Goal: Task Accomplishment & Management: Use online tool/utility

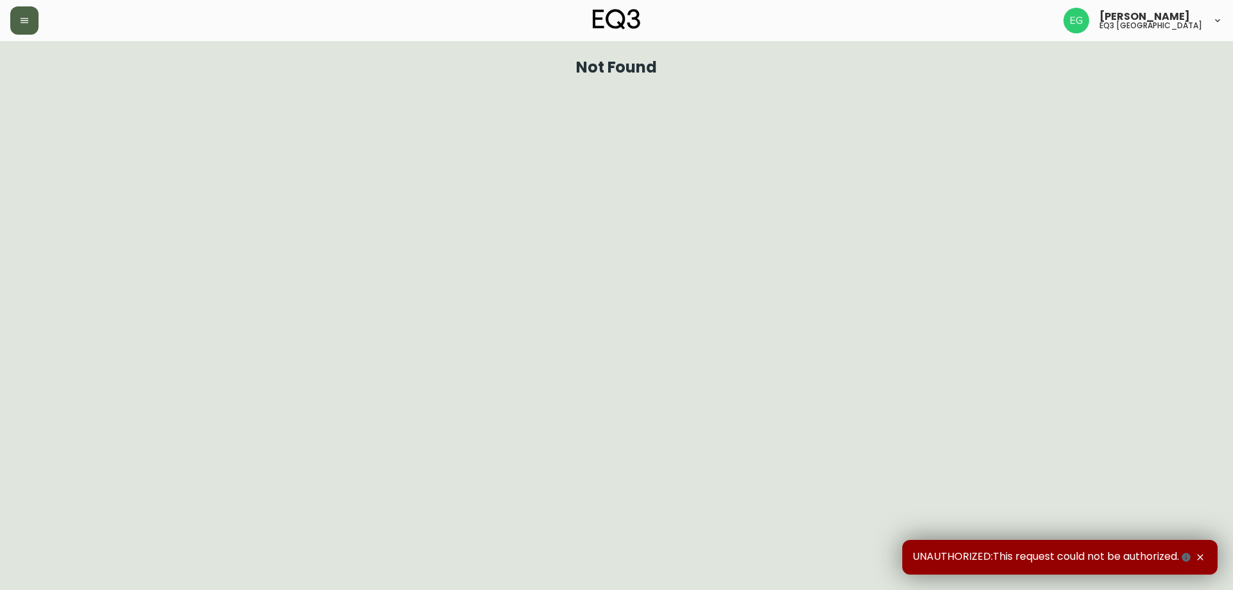
click at [19, 25] on button "button" at bounding box center [24, 20] width 28 height 28
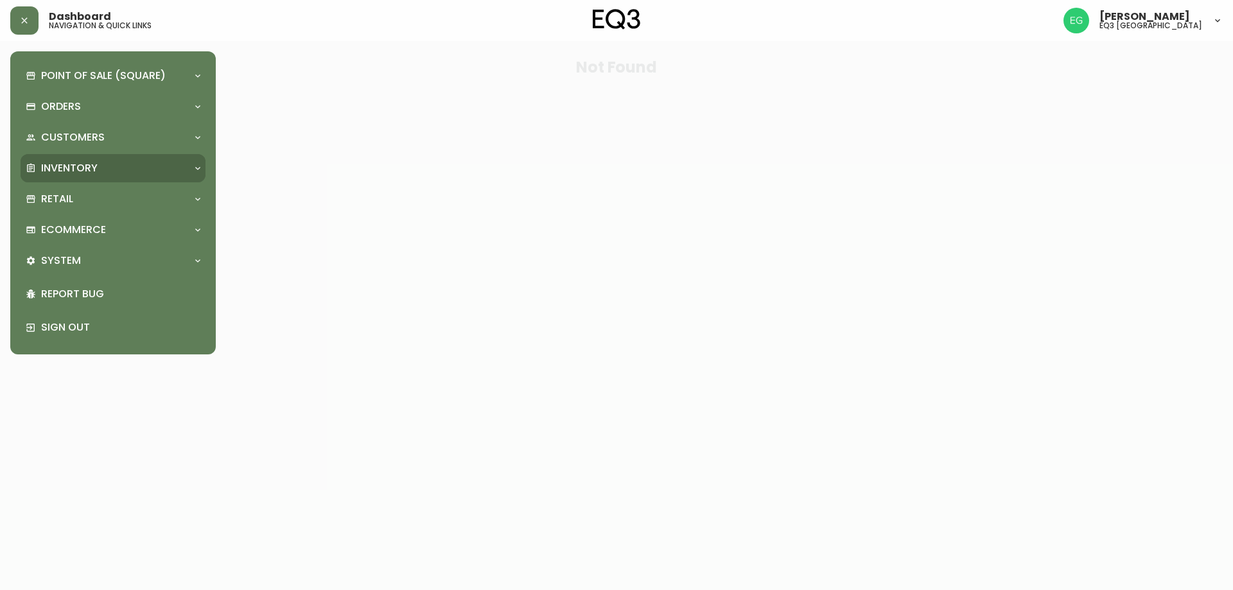
click at [96, 173] on p "Inventory" at bounding box center [69, 168] width 57 height 14
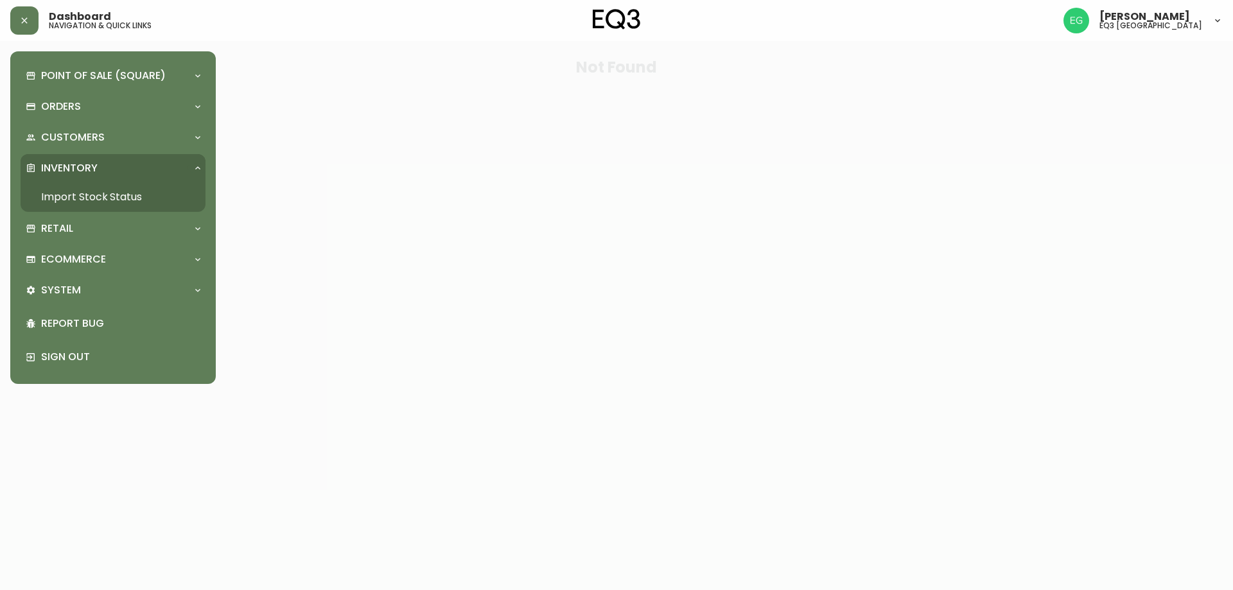
click at [117, 193] on link "Import Stock Status" at bounding box center [113, 197] width 185 height 30
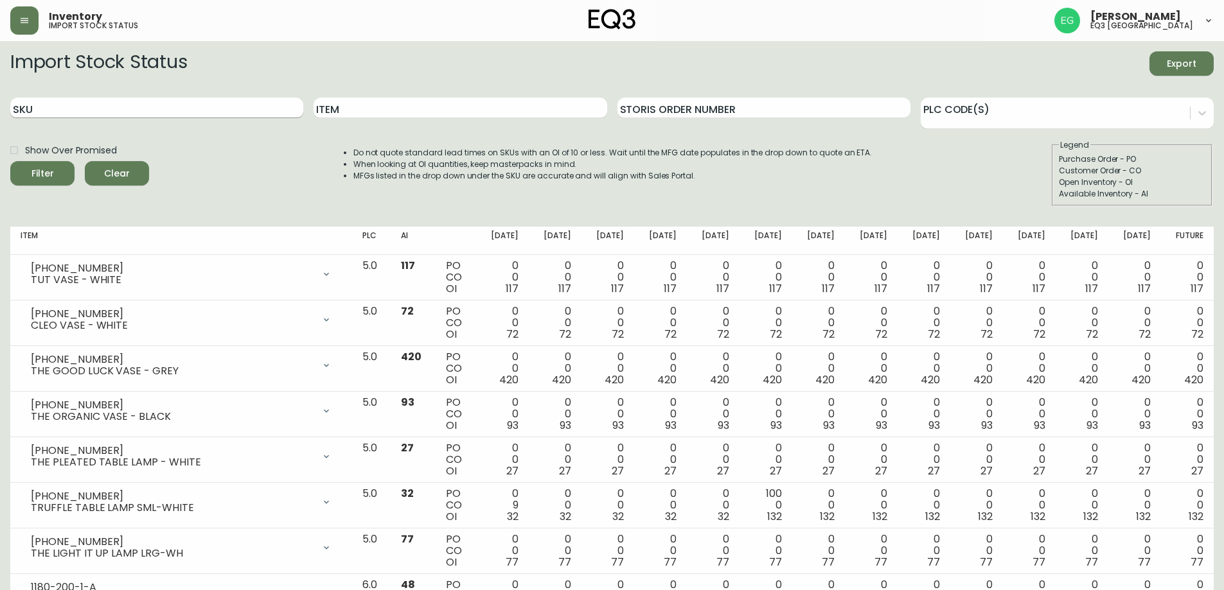
click at [154, 99] on input "SKU" at bounding box center [156, 108] width 293 height 21
click at [416, 110] on input "Item" at bounding box center [459, 108] width 293 height 21
click at [10, 161] on button "Filter" at bounding box center [42, 173] width 64 height 24
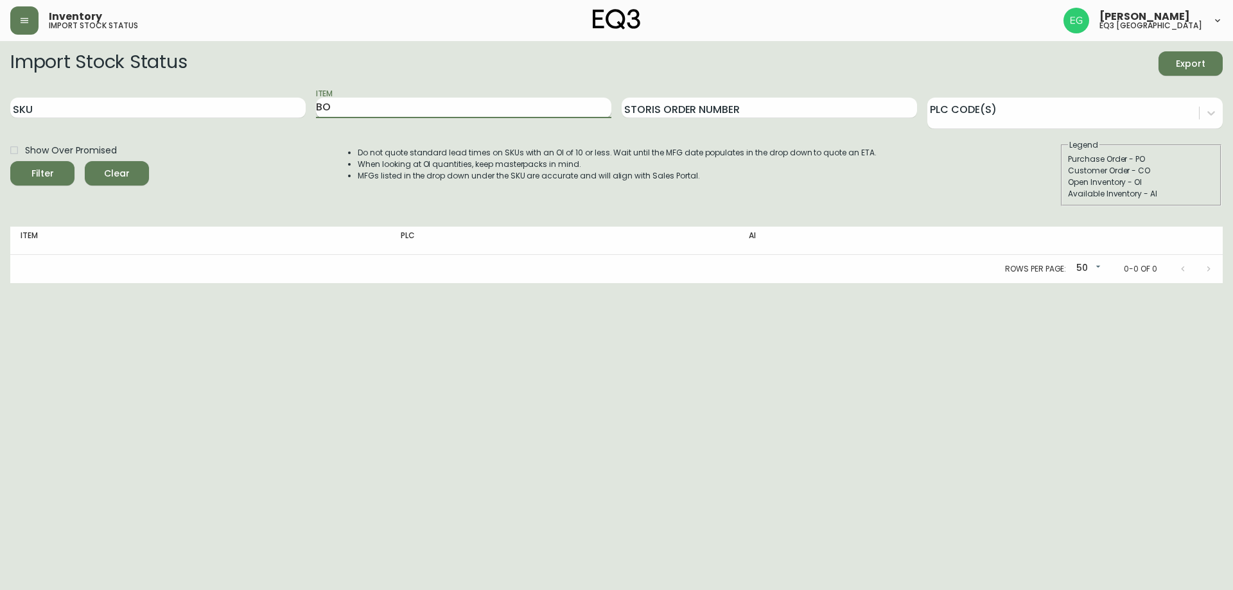
type input "B"
click at [460, 108] on input "Item" at bounding box center [463, 108] width 295 height 21
click at [10, 161] on button "Filter" at bounding box center [42, 173] width 64 height 24
type input "B"
type input "APEX"
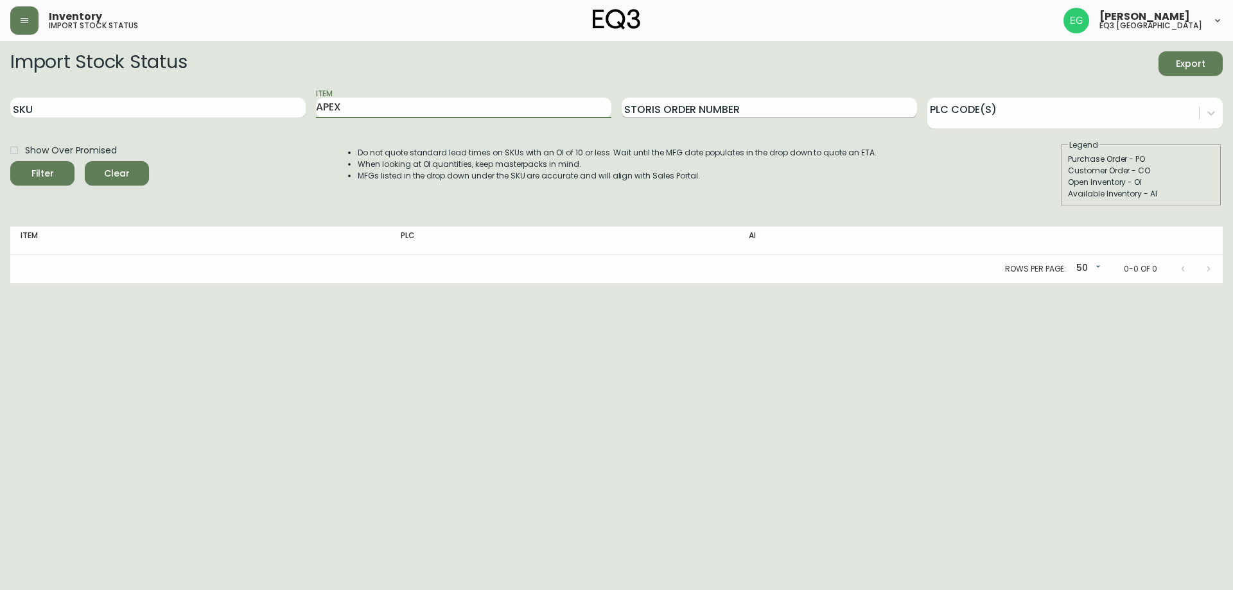
click at [10, 161] on button "Filter" at bounding box center [42, 173] width 64 height 24
click at [75, 102] on input "SKU" at bounding box center [157, 108] width 295 height 21
drag, startPoint x: 403, startPoint y: 112, endPoint x: 304, endPoint y: 108, distance: 98.4
click at [304, 108] on div "SKU Item APEX Storis Order Number PLC Code(s)" at bounding box center [616, 108] width 1213 height 42
click at [64, 110] on input "SKU" at bounding box center [157, 108] width 295 height 21
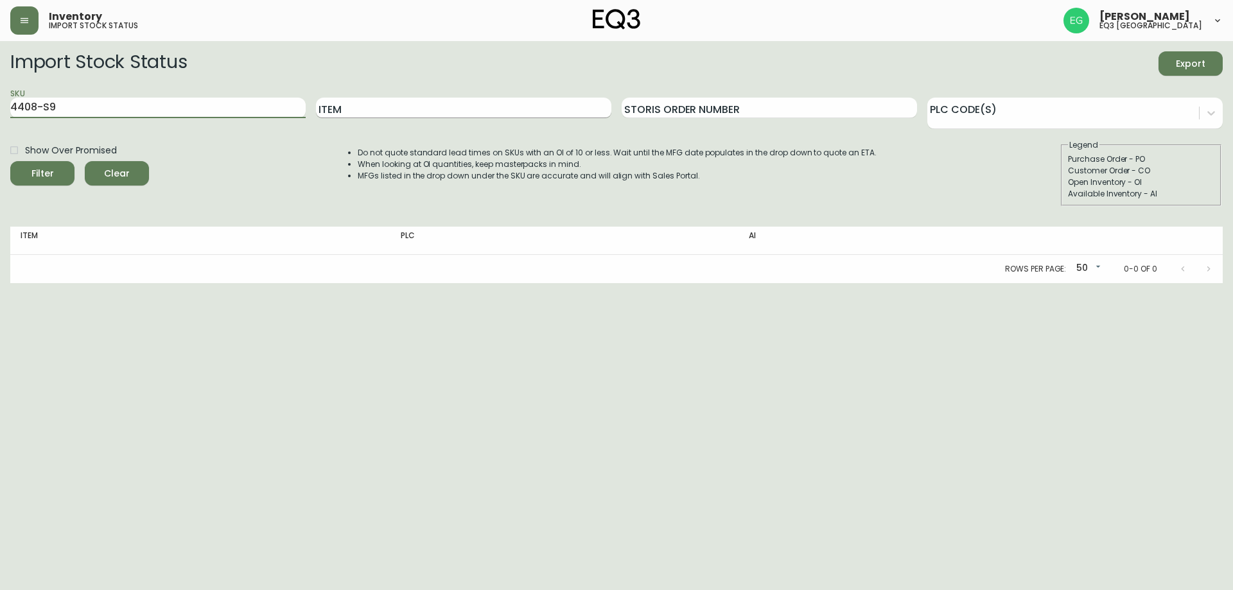
type input "4408-S9"
click at [356, 112] on input "Item" at bounding box center [463, 108] width 295 height 21
click at [10, 161] on button "Filter" at bounding box center [42, 173] width 64 height 24
click at [389, 106] on input "Item" at bounding box center [463, 108] width 295 height 21
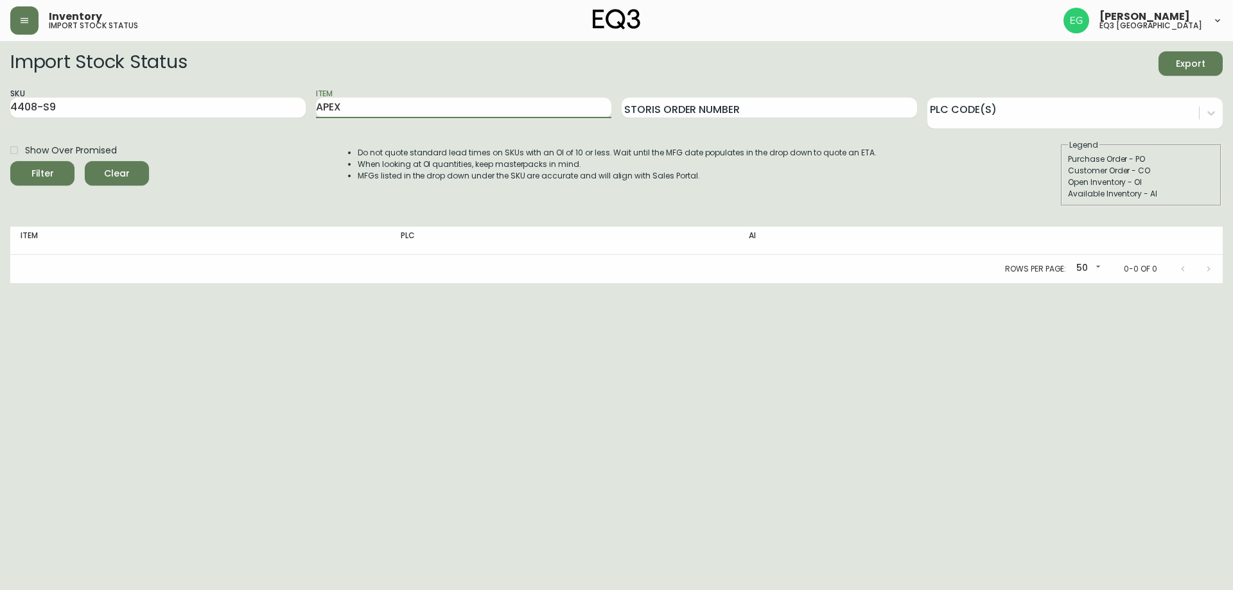
type input "APEX"
click at [10, 161] on button "Filter" at bounding box center [42, 173] width 64 height 24
click at [110, 183] on button "Clear" at bounding box center [117, 173] width 64 height 24
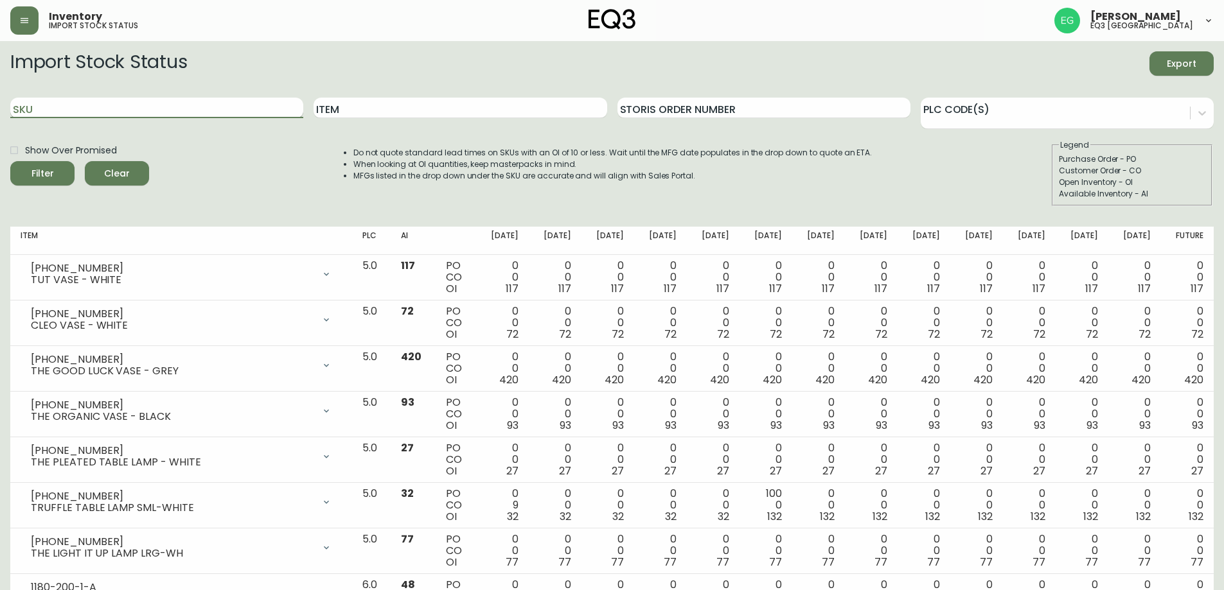
click at [76, 106] on input "SKU" at bounding box center [156, 108] width 293 height 21
type input "44008-S9"
click at [10, 161] on button "Filter" at bounding box center [42, 173] width 64 height 24
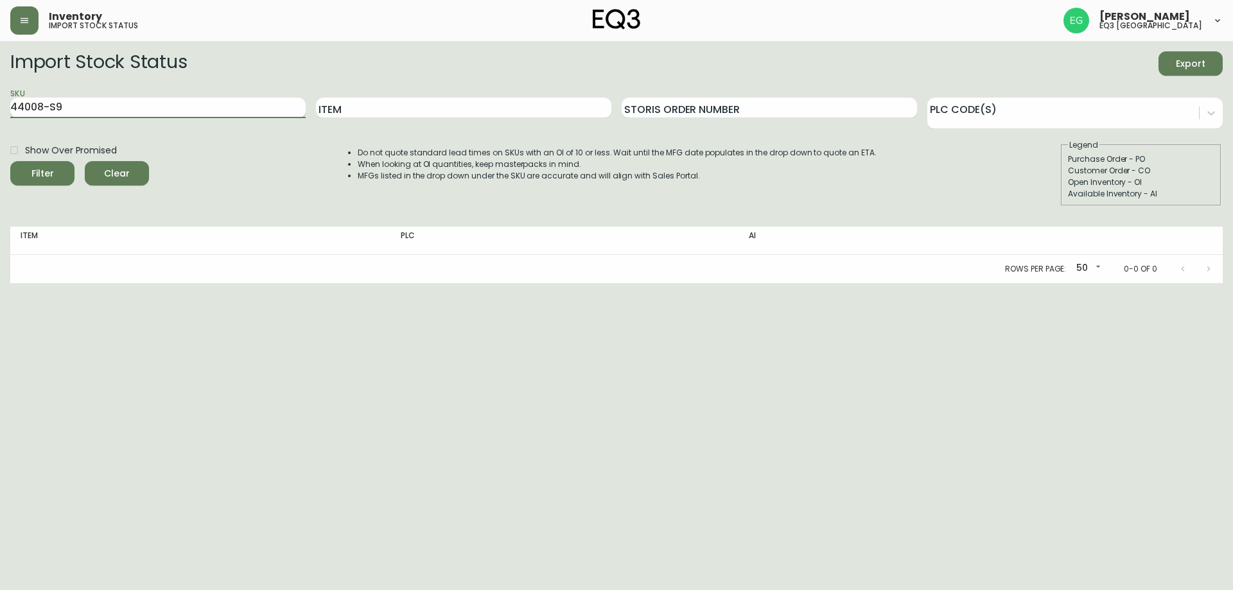
click at [10, 161] on button "Filter" at bounding box center [42, 173] width 64 height 24
drag, startPoint x: 71, startPoint y: 106, endPoint x: 0, endPoint y: 102, distance: 70.8
click at [0, 102] on main "Import Stock Status Export SKU 44008-S9 Item Storis Order Number PLC Code(s) Sh…" at bounding box center [616, 162] width 1233 height 242
